Goal: Task Accomplishment & Management: Manage account settings

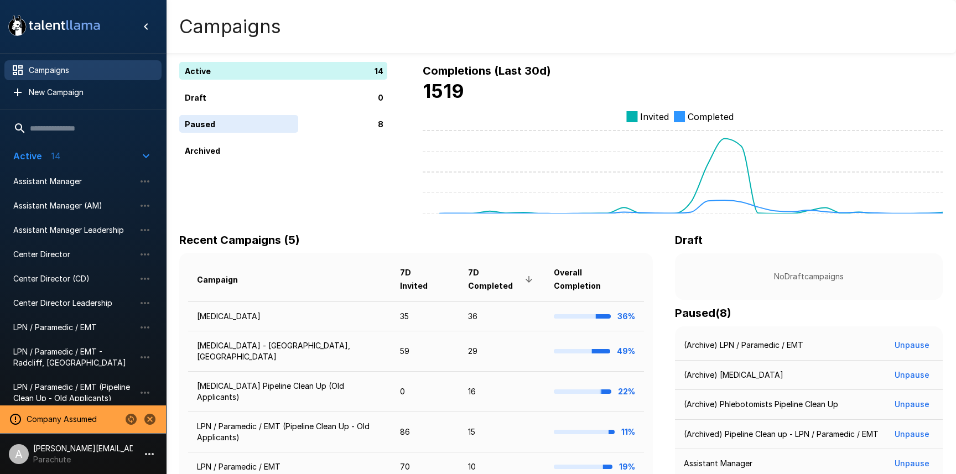
click at [130, 420] on icon "Change to another company" at bounding box center [131, 419] width 11 height 11
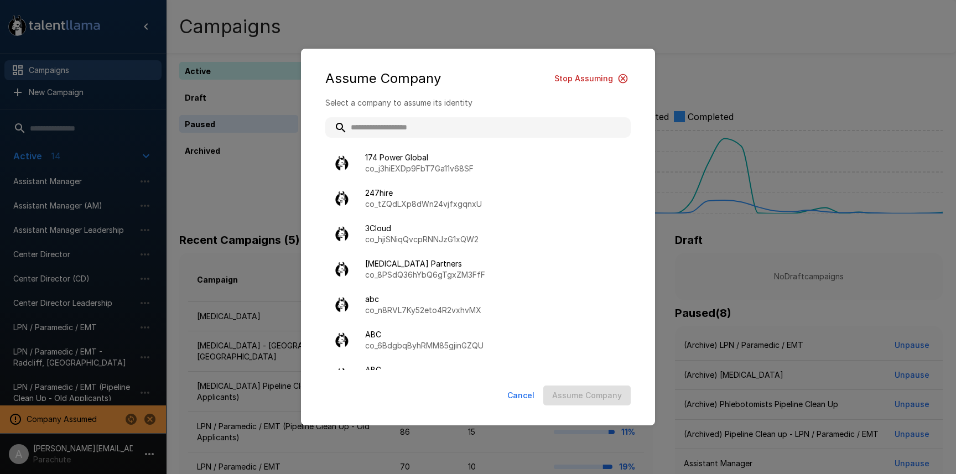
click at [452, 127] on input "text" at bounding box center [477, 127] width 305 height 20
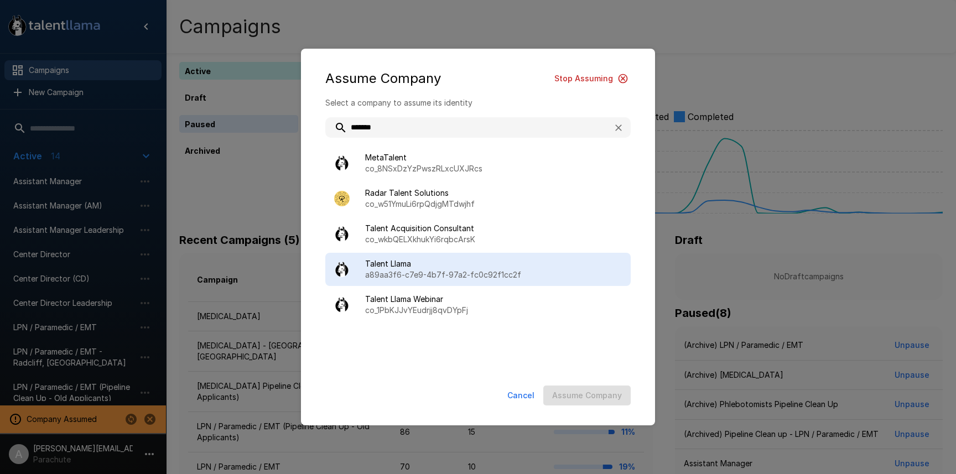
type input "******"
click at [458, 262] on span "Talent Llama" at bounding box center [493, 263] width 257 height 11
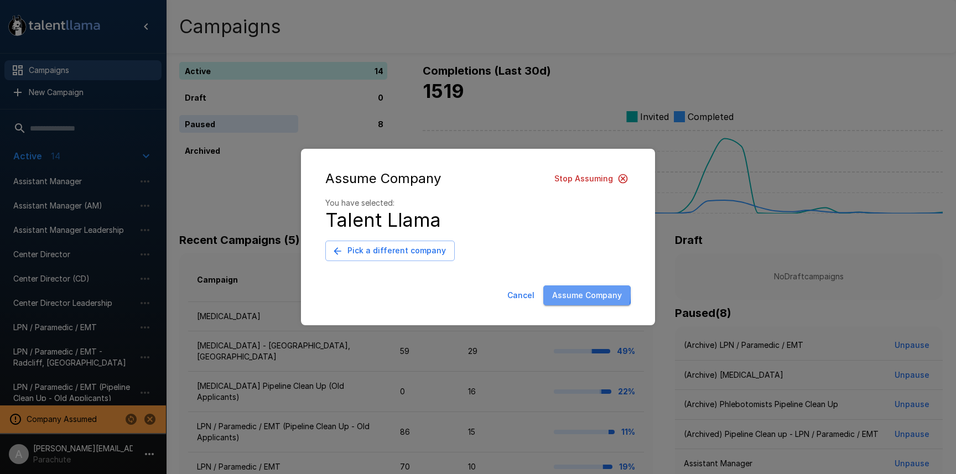
click at [572, 293] on button "Assume Company" at bounding box center [586, 295] width 87 height 20
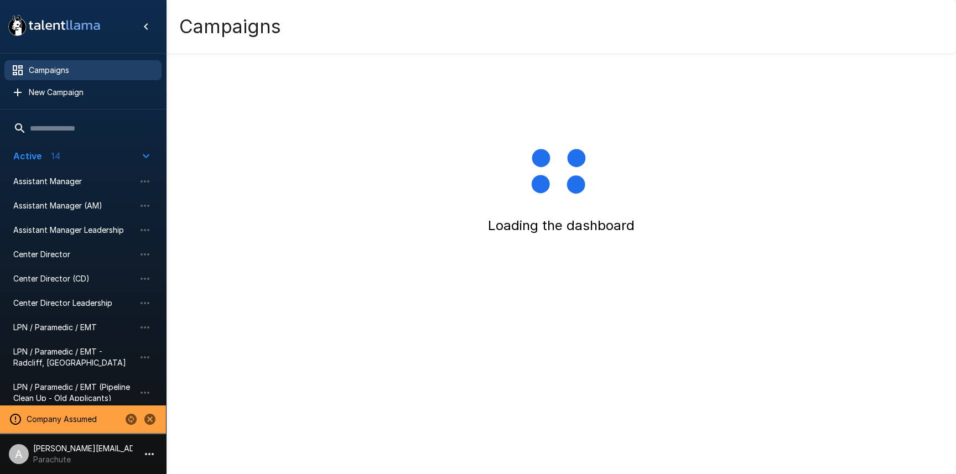
click at [155, 452] on icon "button" at bounding box center [149, 453] width 13 height 13
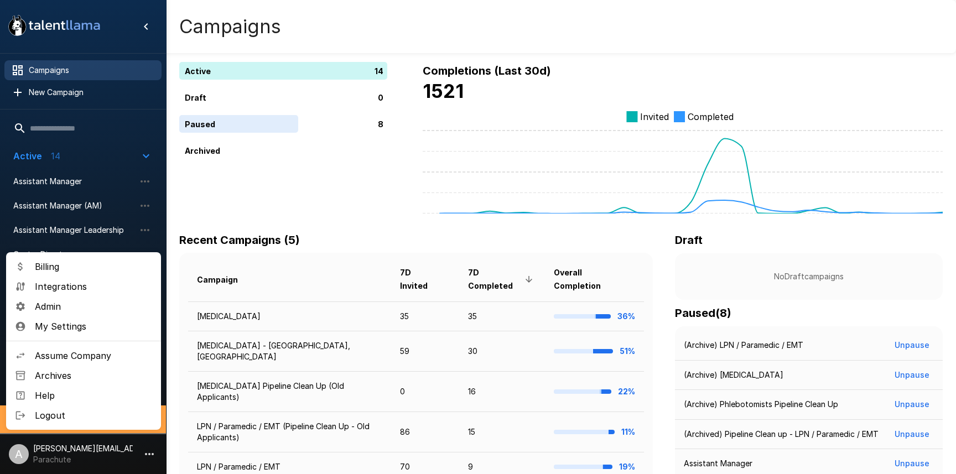
click at [143, 414] on span "Logout" at bounding box center [93, 415] width 117 height 13
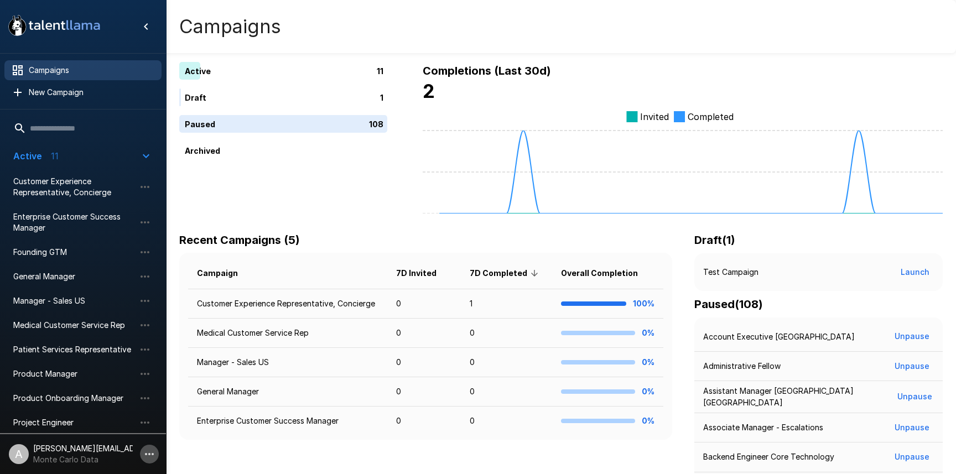
click at [152, 456] on icon "button" at bounding box center [149, 453] width 13 height 13
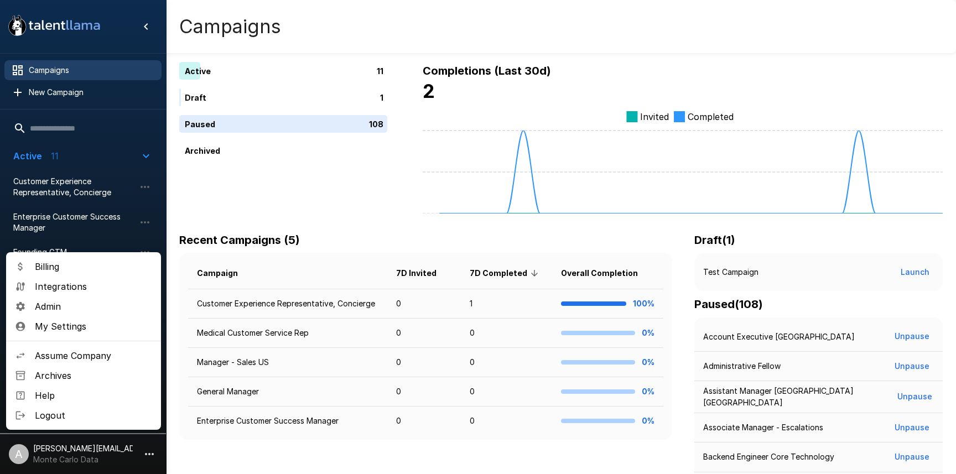
click at [70, 349] on span "Assume Company" at bounding box center [93, 355] width 117 height 13
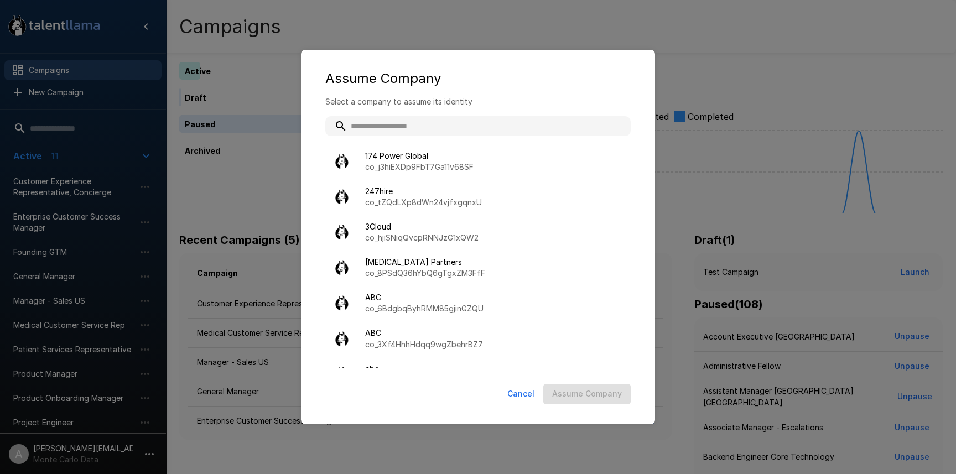
click at [394, 126] on input "text" at bounding box center [477, 126] width 305 height 20
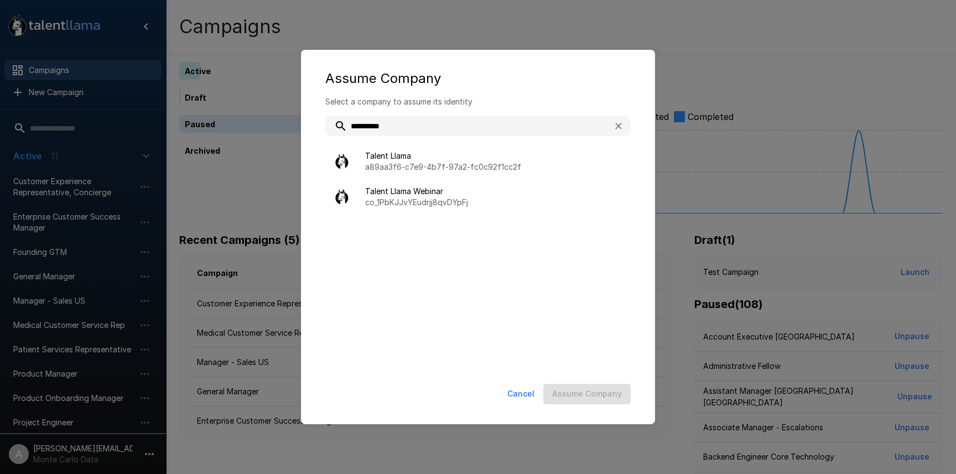
type input "**********"
click at [269, 138] on div "**********" at bounding box center [478, 237] width 956 height 474
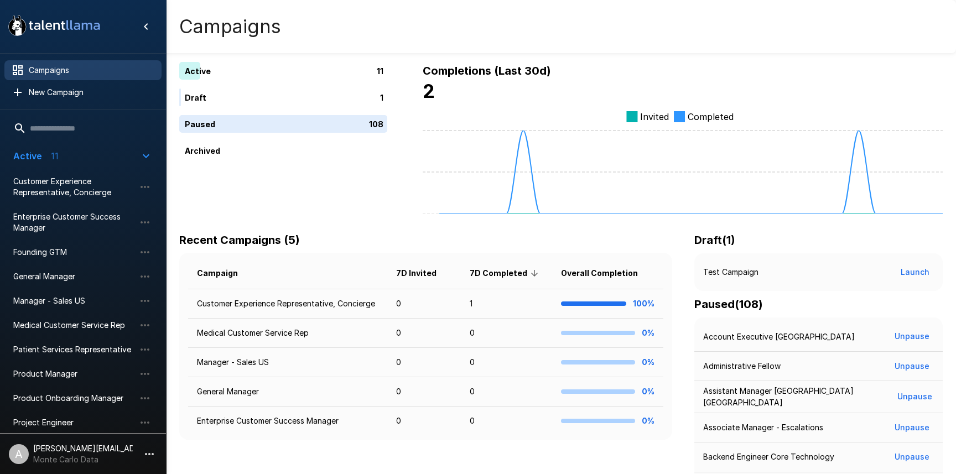
click at [143, 456] on icon "button" at bounding box center [149, 453] width 13 height 13
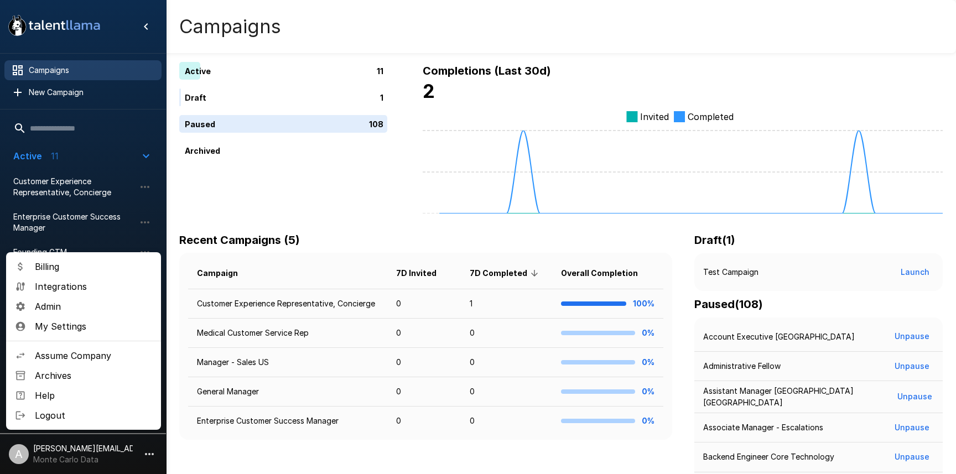
click at [71, 409] on span "Logout" at bounding box center [93, 415] width 117 height 13
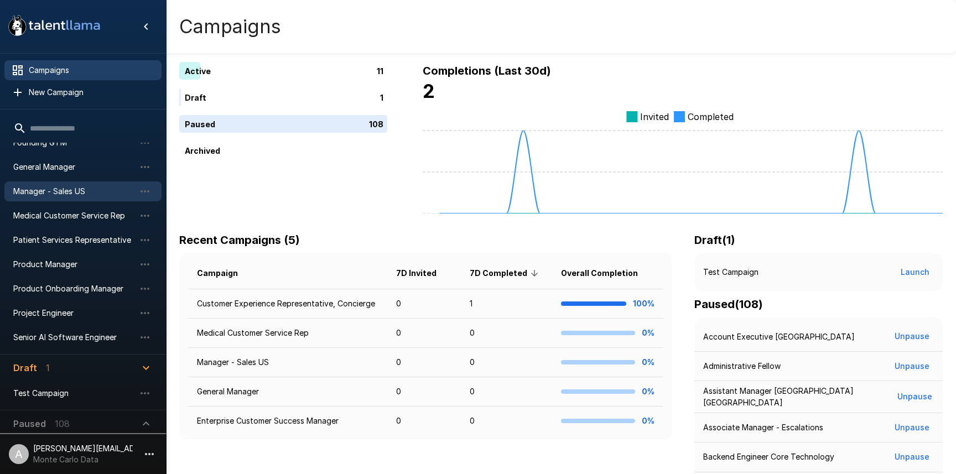
scroll to position [117, 0]
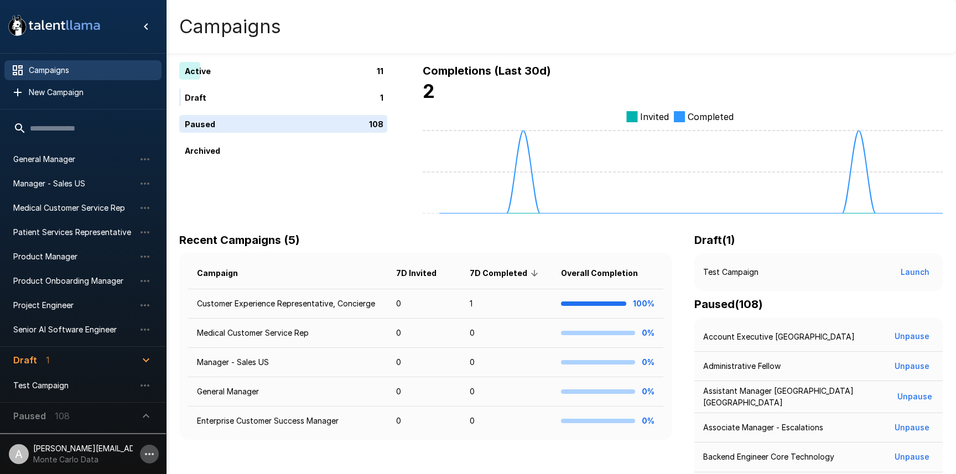
click at [151, 452] on icon "button" at bounding box center [149, 453] width 13 height 13
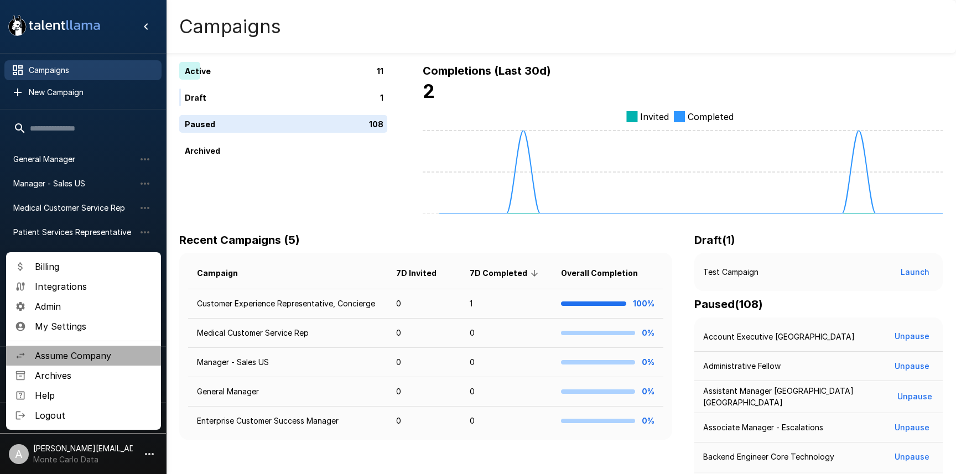
click at [75, 357] on span "Assume Company" at bounding box center [93, 355] width 117 height 13
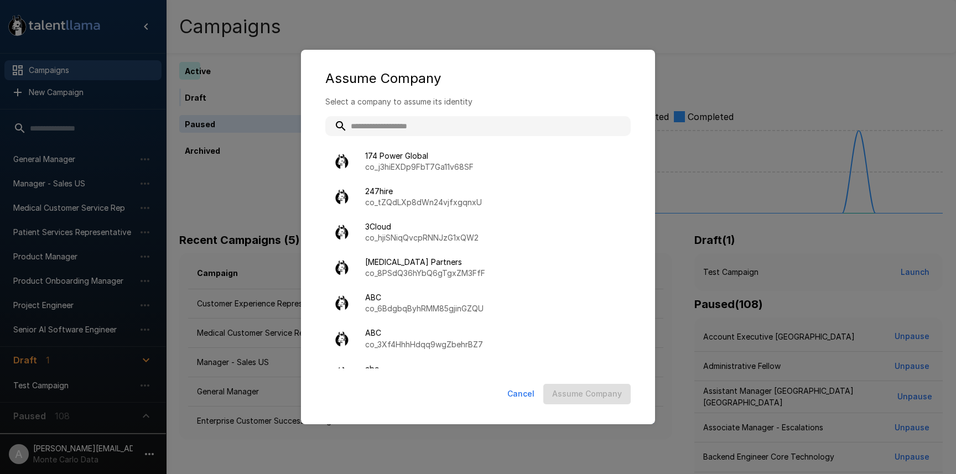
click at [399, 129] on input "text" at bounding box center [477, 126] width 305 height 20
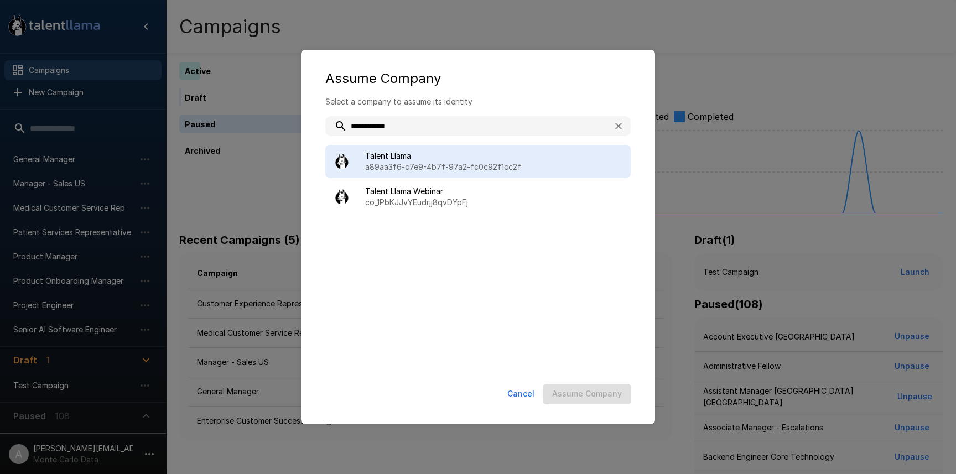
type input "**********"
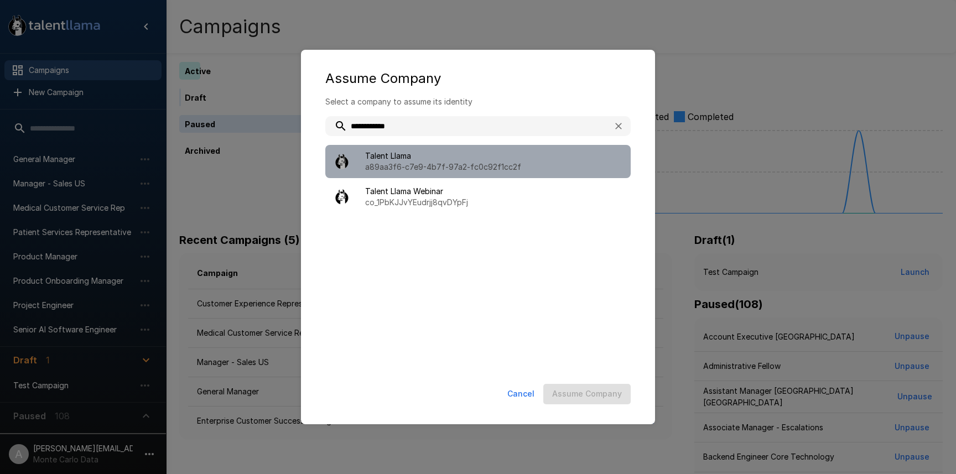
click at [399, 160] on span "Talent Llama" at bounding box center [493, 155] width 257 height 11
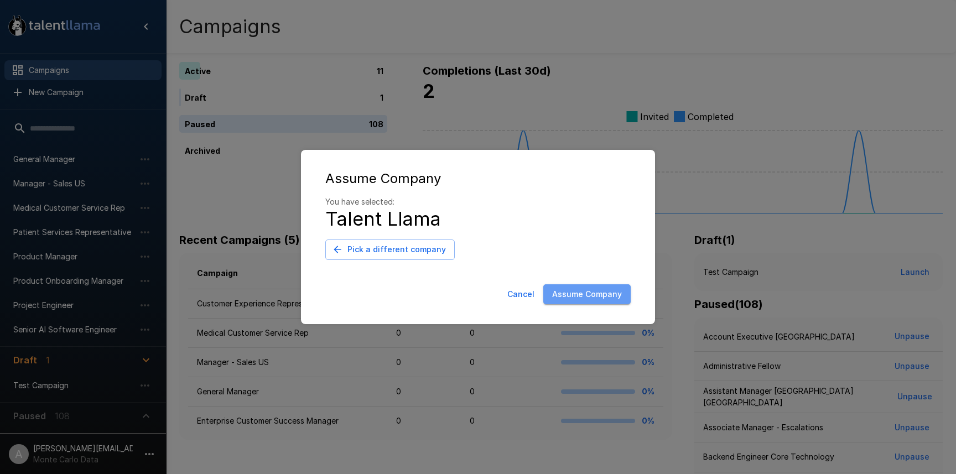
click at [608, 294] on button "Assume Company" at bounding box center [586, 294] width 87 height 20
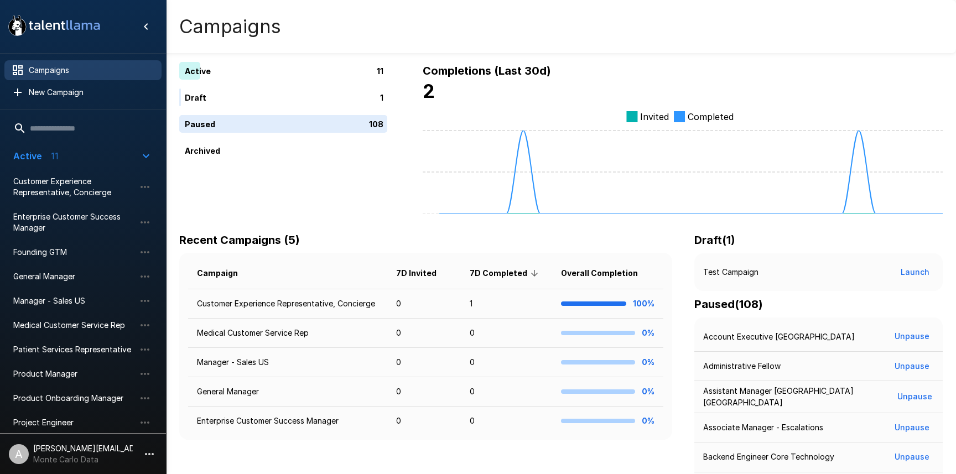
click at [157, 461] on li "A [PERSON_NAME][EMAIL_ADDRESS][DOMAIN_NAME] Monte Carlo Data" at bounding box center [83, 451] width 166 height 35
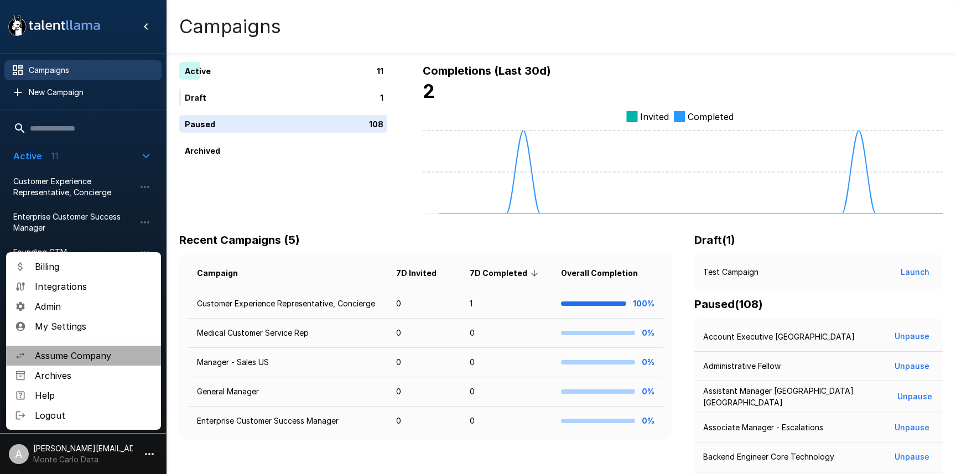
click at [112, 349] on span "Assume Company" at bounding box center [93, 355] width 117 height 13
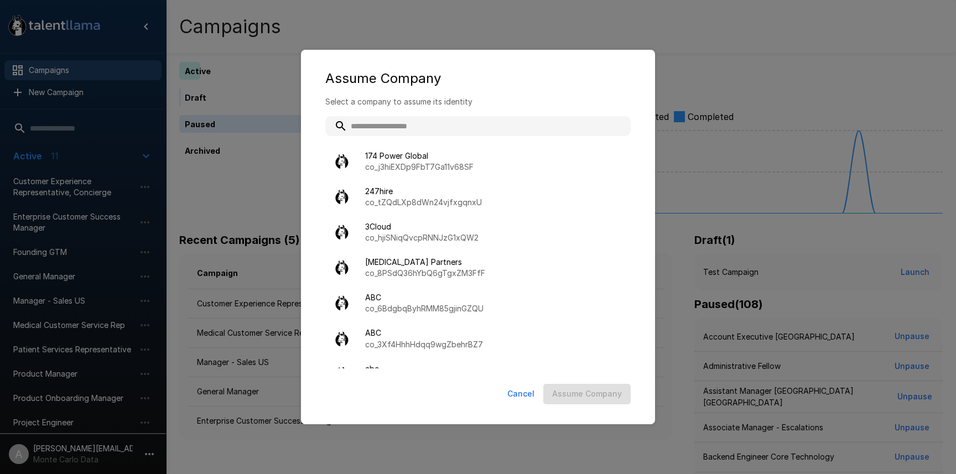
click at [394, 127] on input "text" at bounding box center [477, 126] width 305 height 20
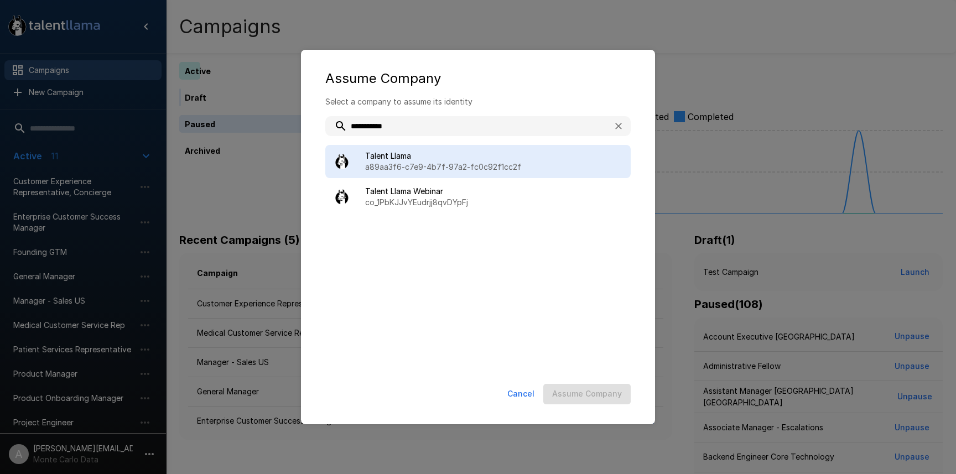
type input "**********"
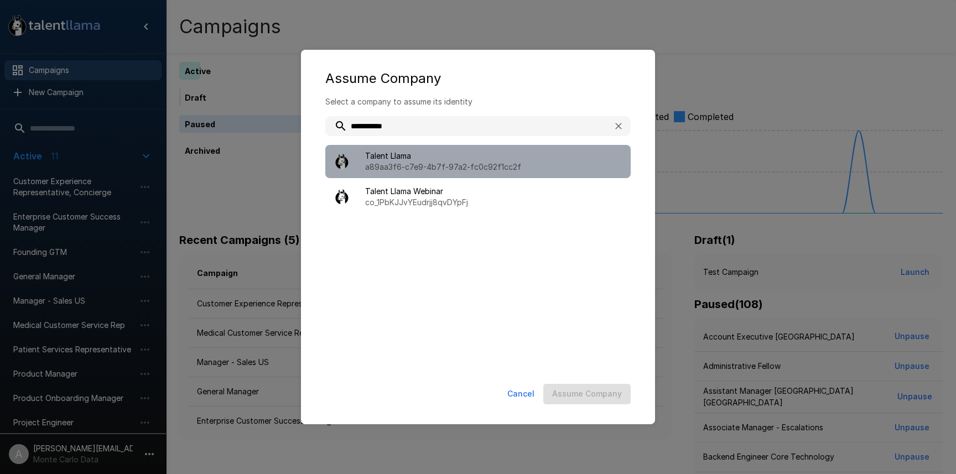
click at [429, 167] on p "a89aa3f6-c7e9-4b7f-97a2-fc0c92f1cc2f" at bounding box center [493, 166] width 257 height 11
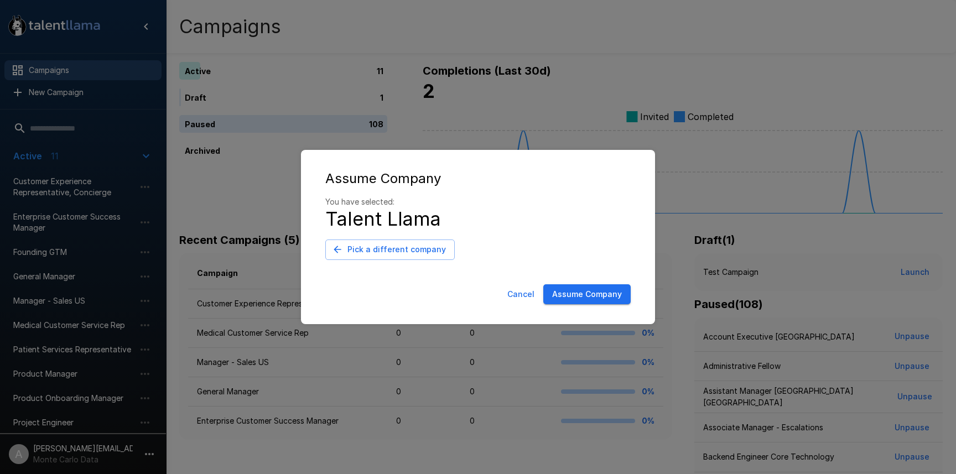
click at [589, 298] on button "Assume Company" at bounding box center [586, 294] width 87 height 20
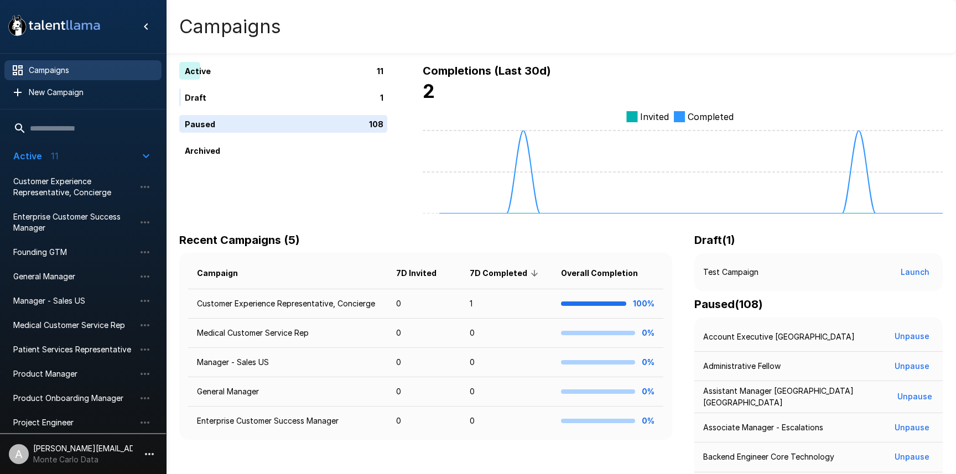
click at [148, 453] on icon "button" at bounding box center [149, 453] width 13 height 13
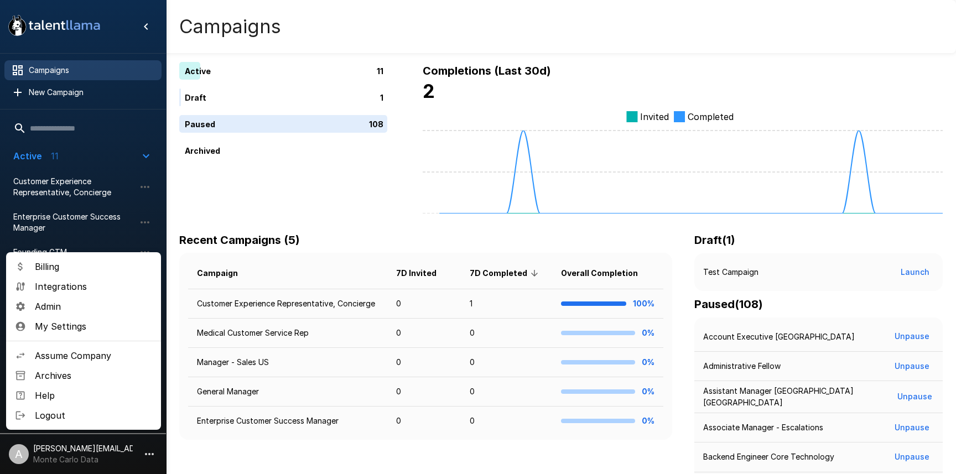
click at [122, 415] on span "Logout" at bounding box center [93, 415] width 117 height 13
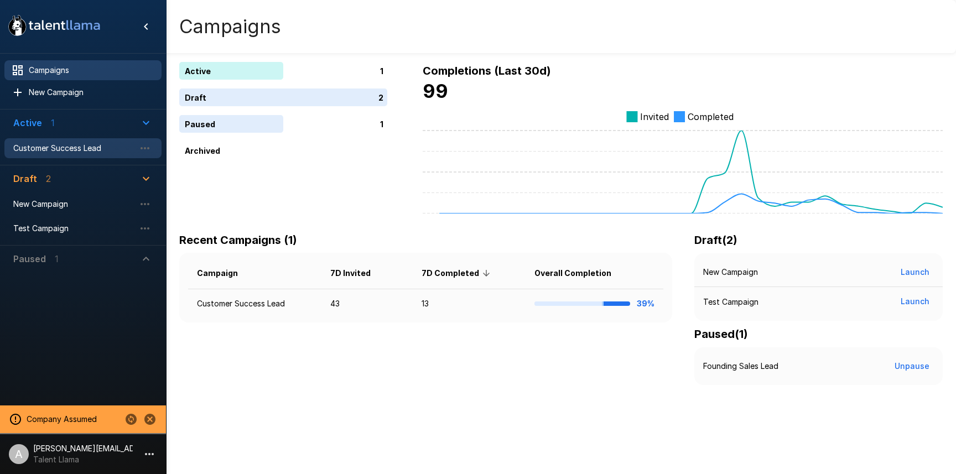
click at [76, 153] on span "Customer Success Lead" at bounding box center [74, 148] width 122 height 11
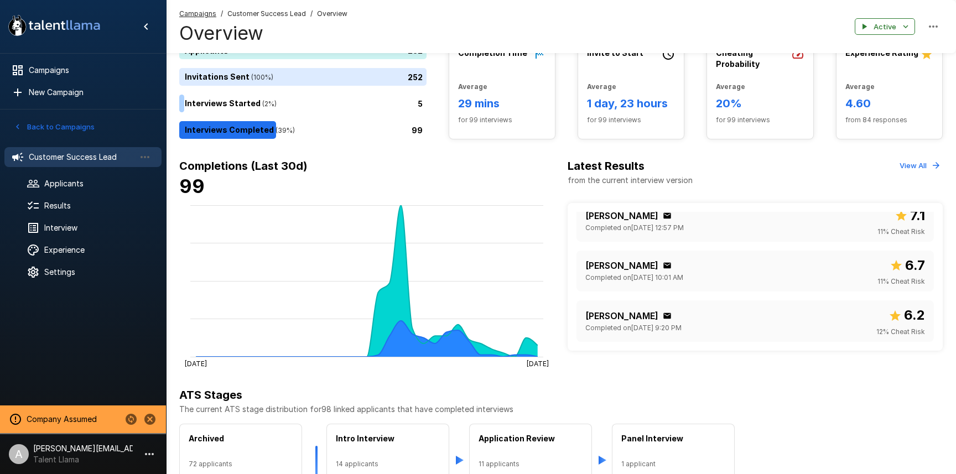
scroll to position [69, 0]
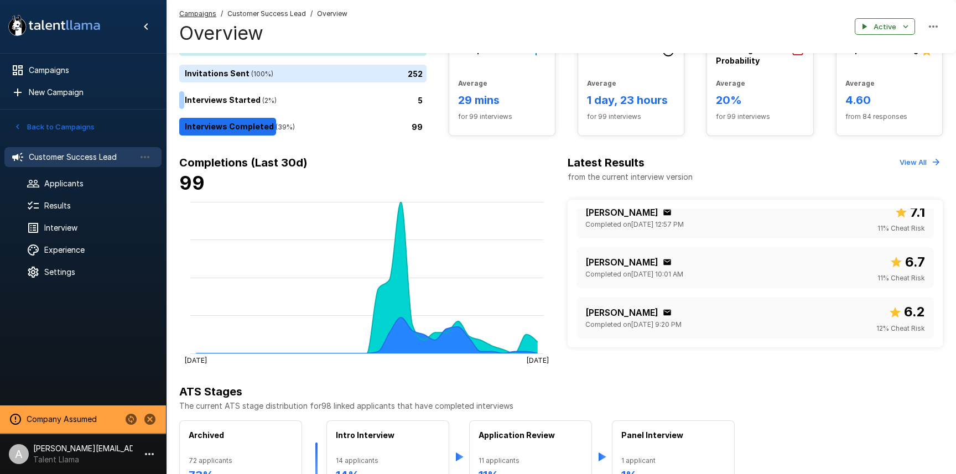
click at [923, 161] on button "View All" at bounding box center [919, 162] width 46 height 17
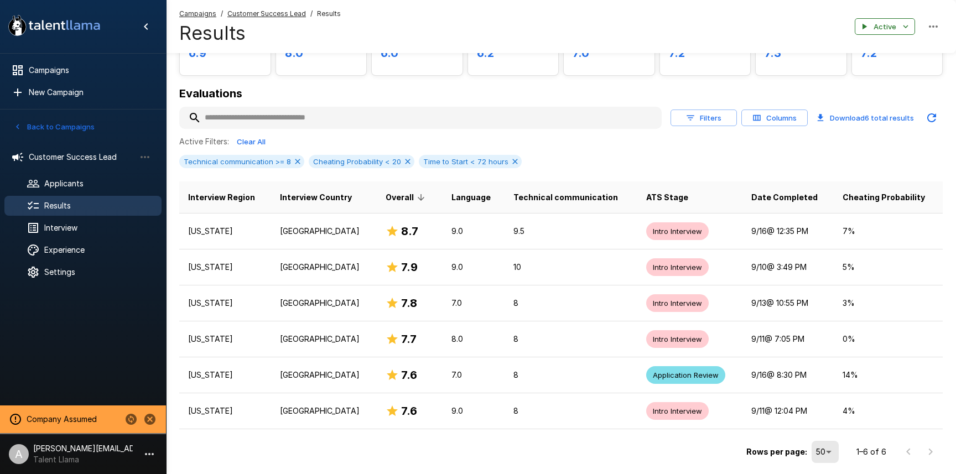
scroll to position [15, 0]
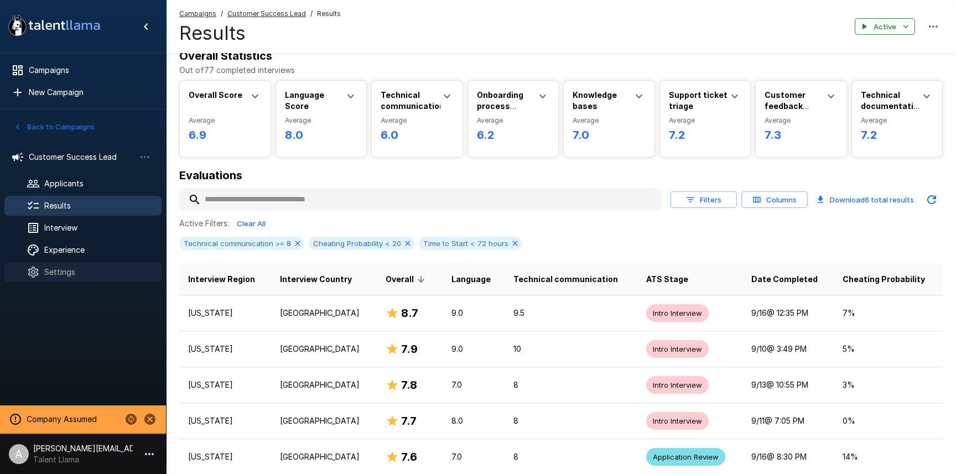
click at [61, 278] on div "Settings" at bounding box center [82, 272] width 157 height 20
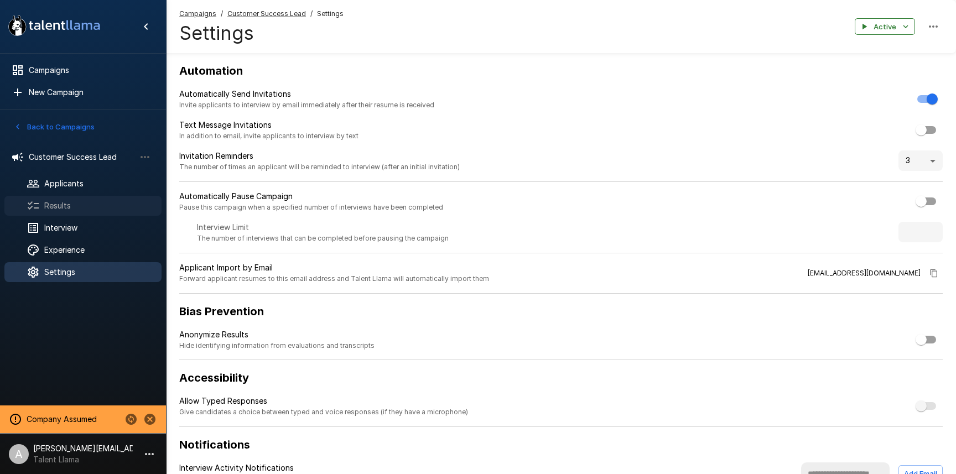
click at [67, 202] on span "Results" at bounding box center [98, 205] width 108 height 11
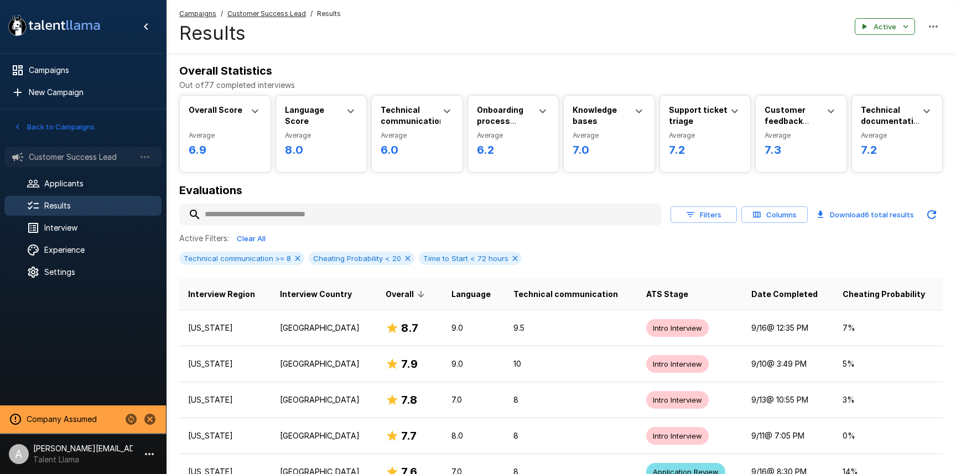
click at [76, 154] on span "Customer Success Lead" at bounding box center [82, 157] width 106 height 11
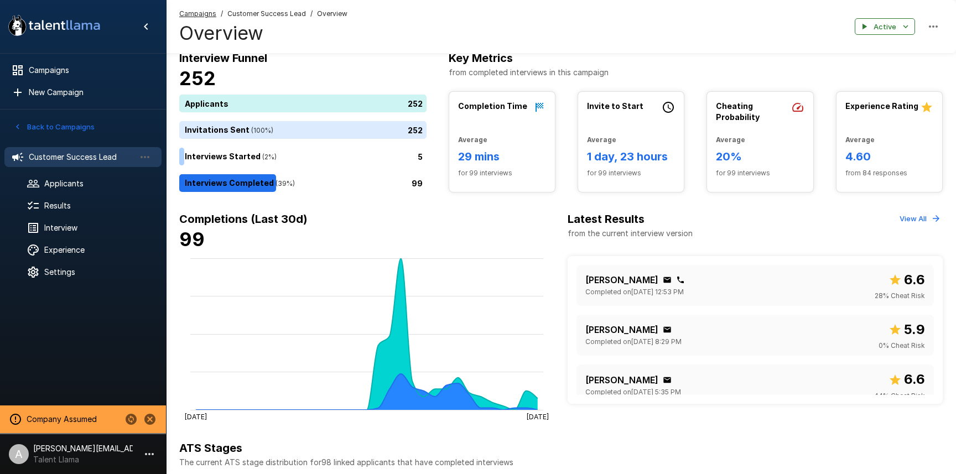
scroll to position [12, 0]
click at [63, 201] on span "Results" at bounding box center [98, 205] width 108 height 11
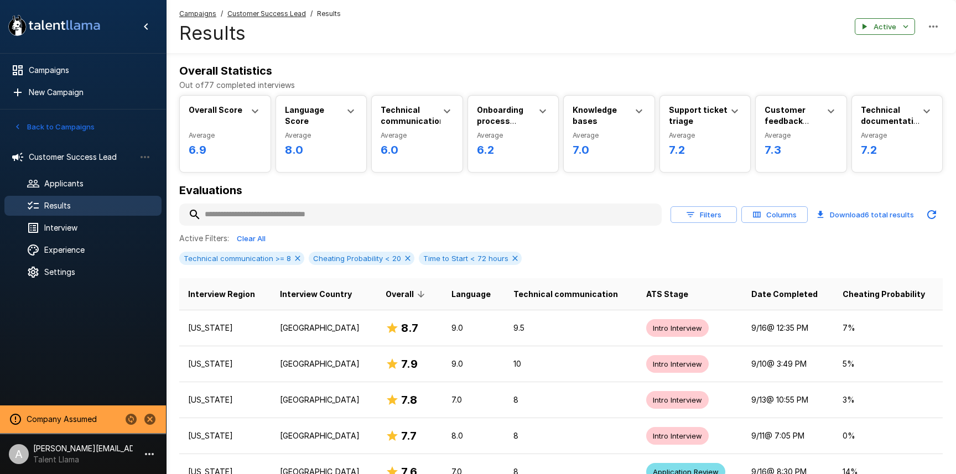
click at [373, 210] on input "text" at bounding box center [420, 215] width 482 height 20
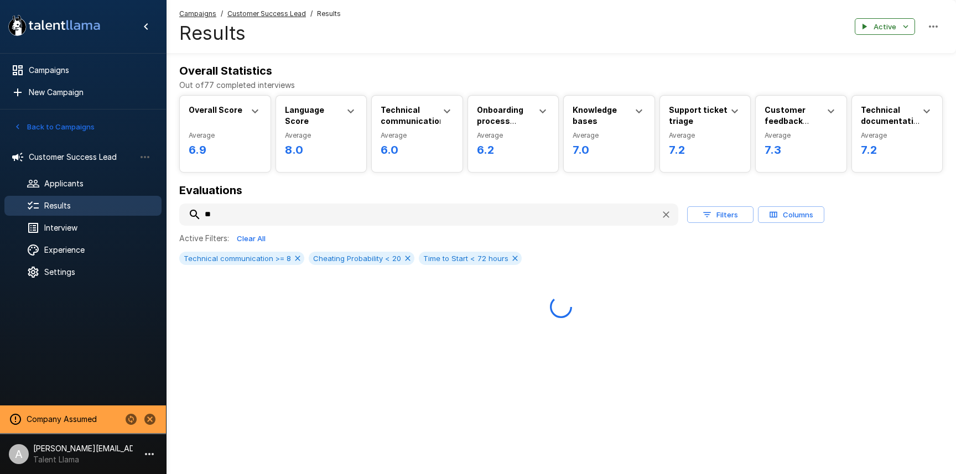
type input "*"
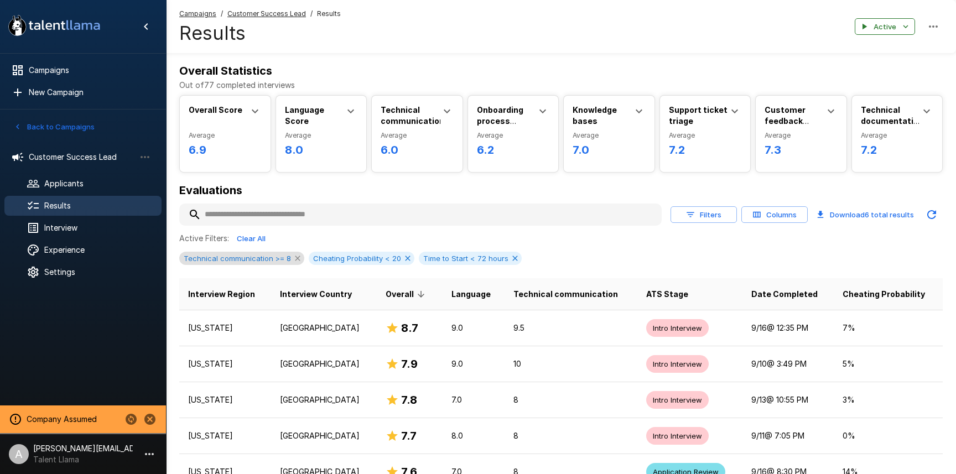
click at [295, 259] on icon at bounding box center [297, 257] width 5 height 5
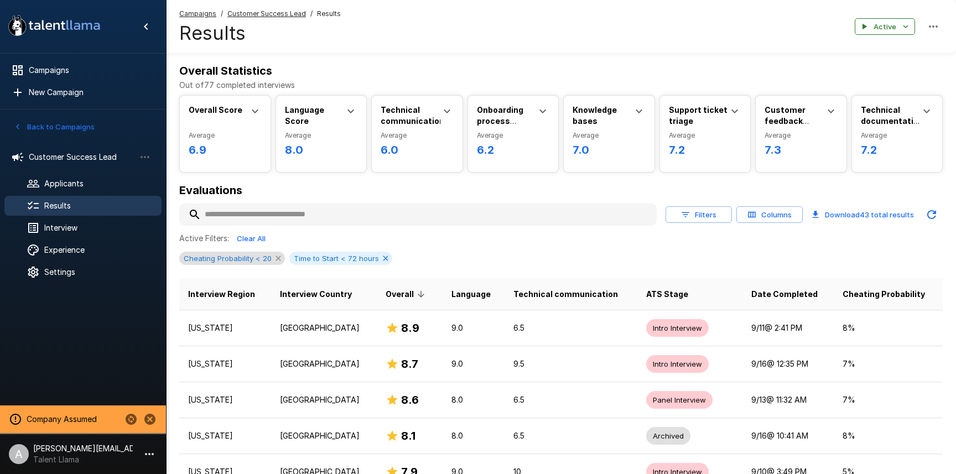
click at [275, 258] on icon at bounding box center [278, 258] width 9 height 9
click at [275, 258] on icon at bounding box center [275, 258] width 9 height 9
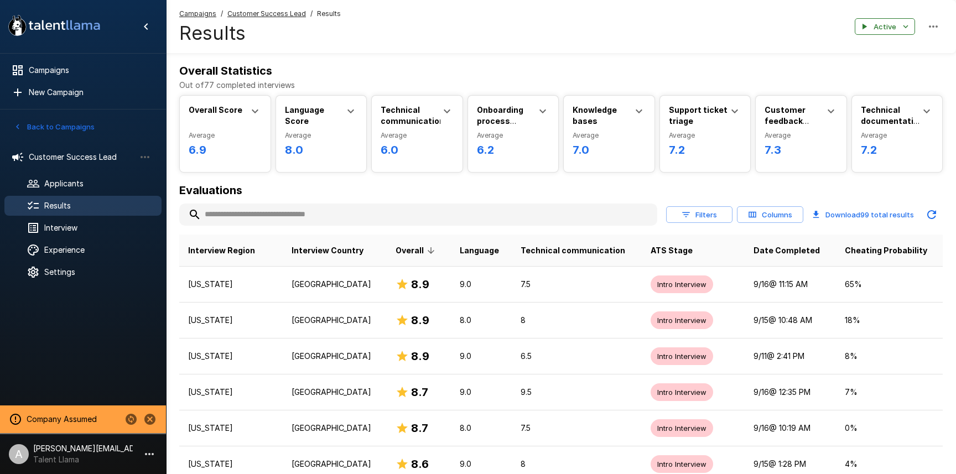
click at [784, 221] on button "Columns" at bounding box center [770, 214] width 66 height 17
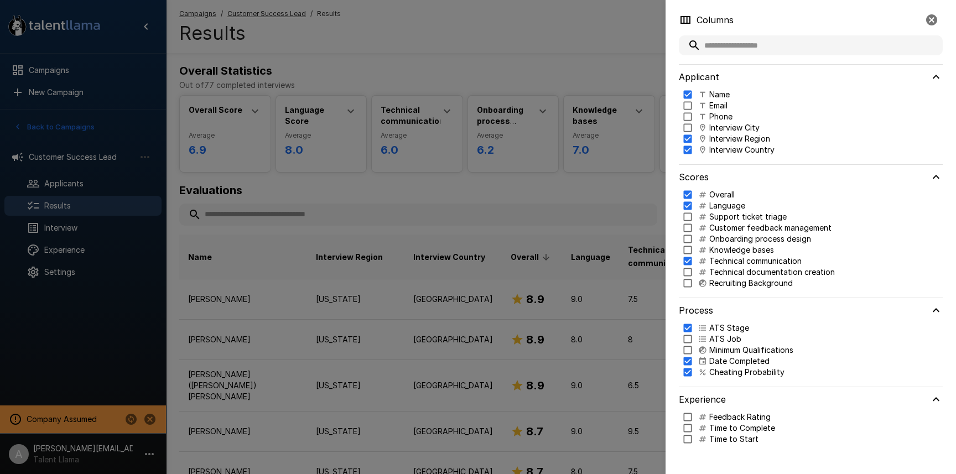
click at [487, 144] on div at bounding box center [478, 237] width 956 height 474
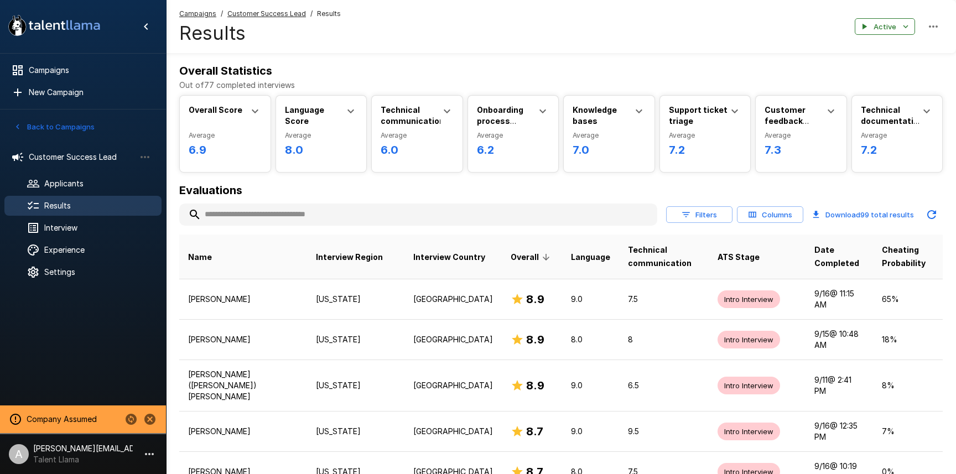
click at [272, 213] on input "text" at bounding box center [418, 215] width 478 height 20
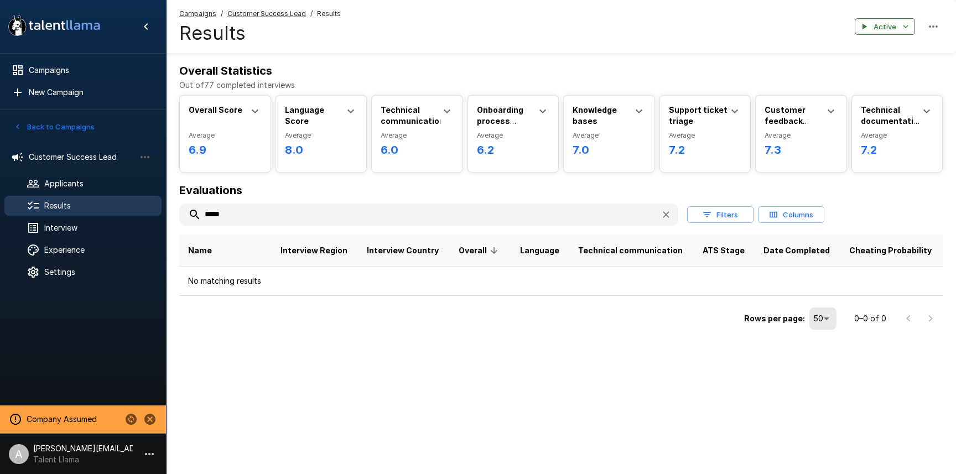
type input "*****"
click at [678, 216] on div "***** Filters Columns" at bounding box center [560, 214] width 763 height 22
click at [668, 216] on icon "button" at bounding box center [665, 214] width 11 height 11
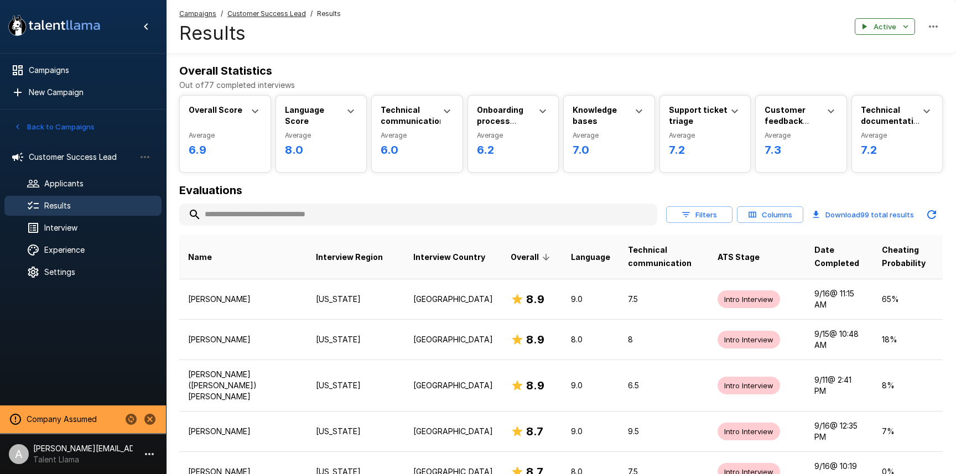
click at [249, 14] on u "Customer Success Lead" at bounding box center [266, 13] width 79 height 8
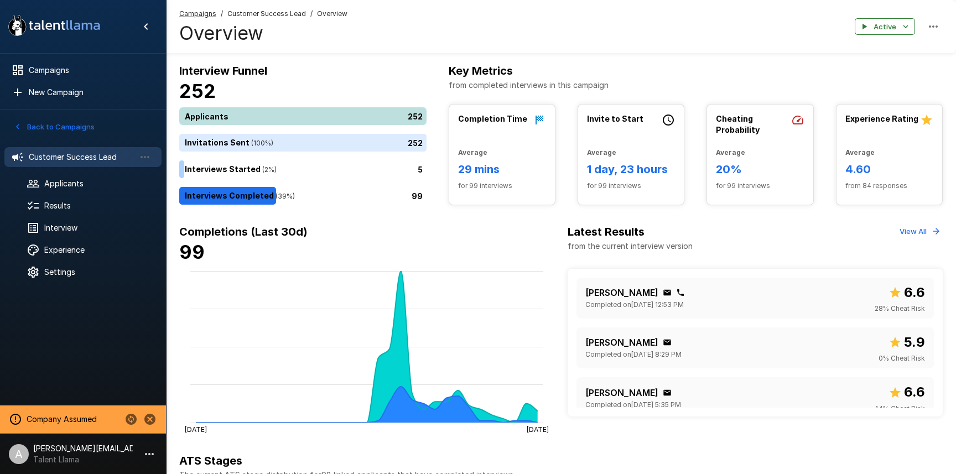
click at [234, 112] on div "252" at bounding box center [305, 116] width 252 height 18
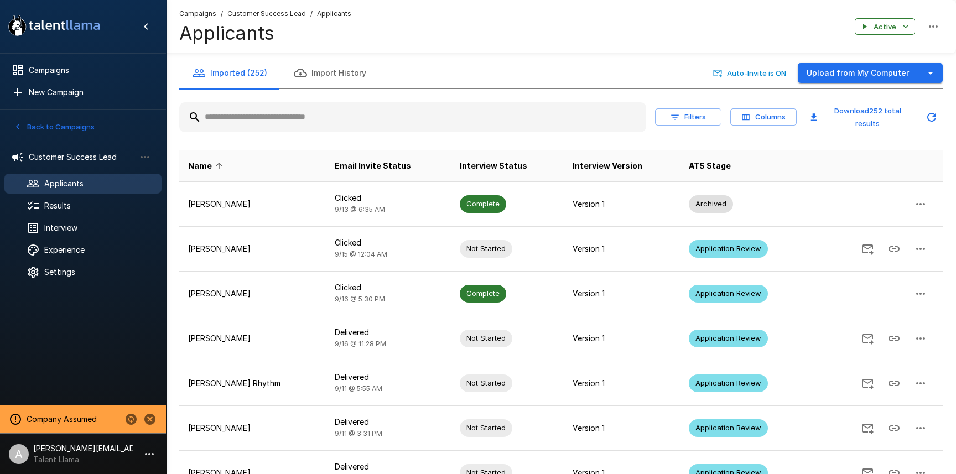
click at [280, 117] on input "text" at bounding box center [412, 117] width 467 height 20
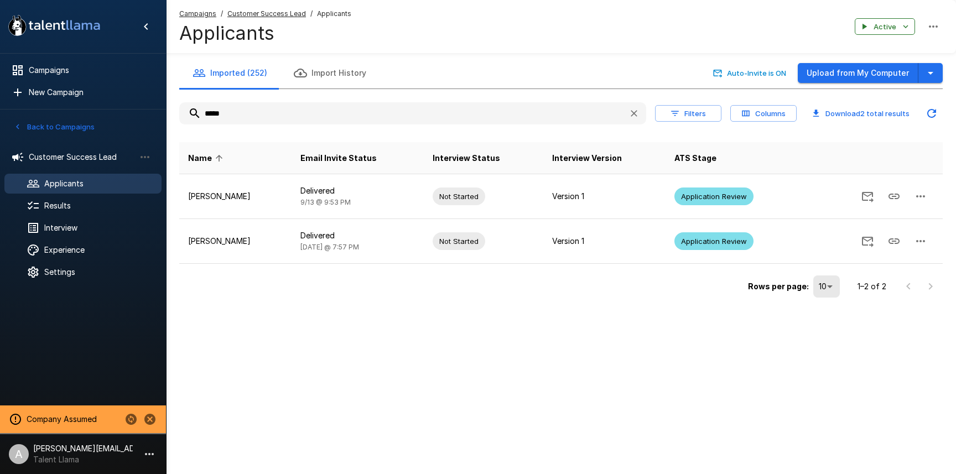
type input "*****"
